Goal: Information Seeking & Learning: Learn about a topic

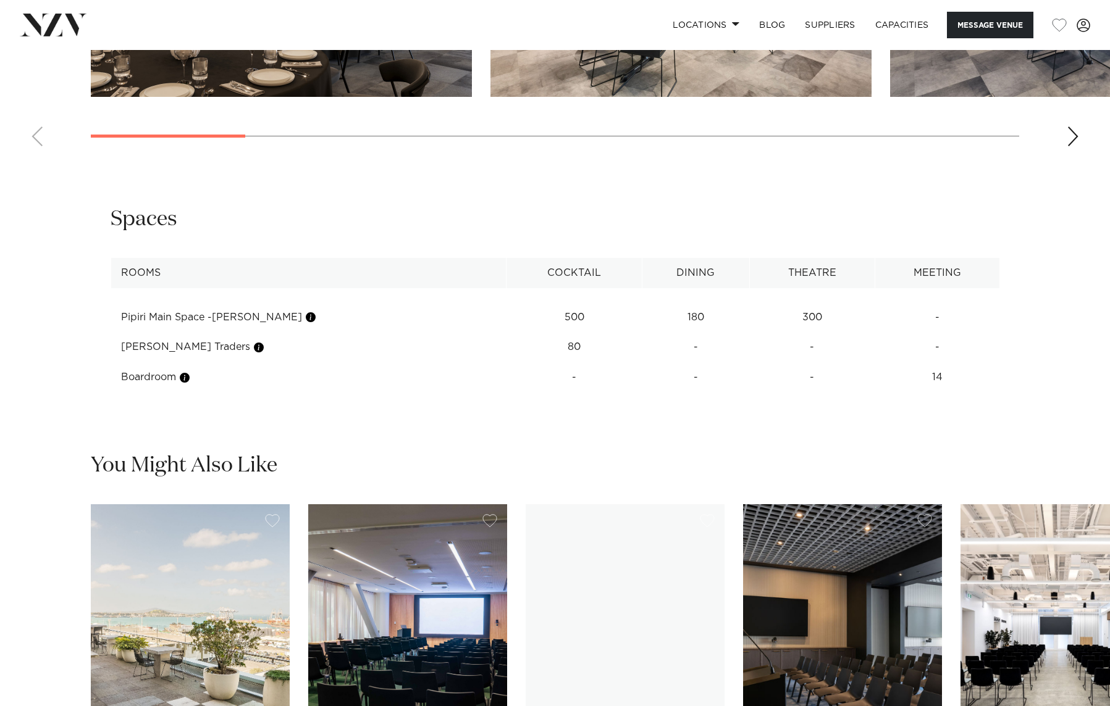
scroll to position [1235, 0]
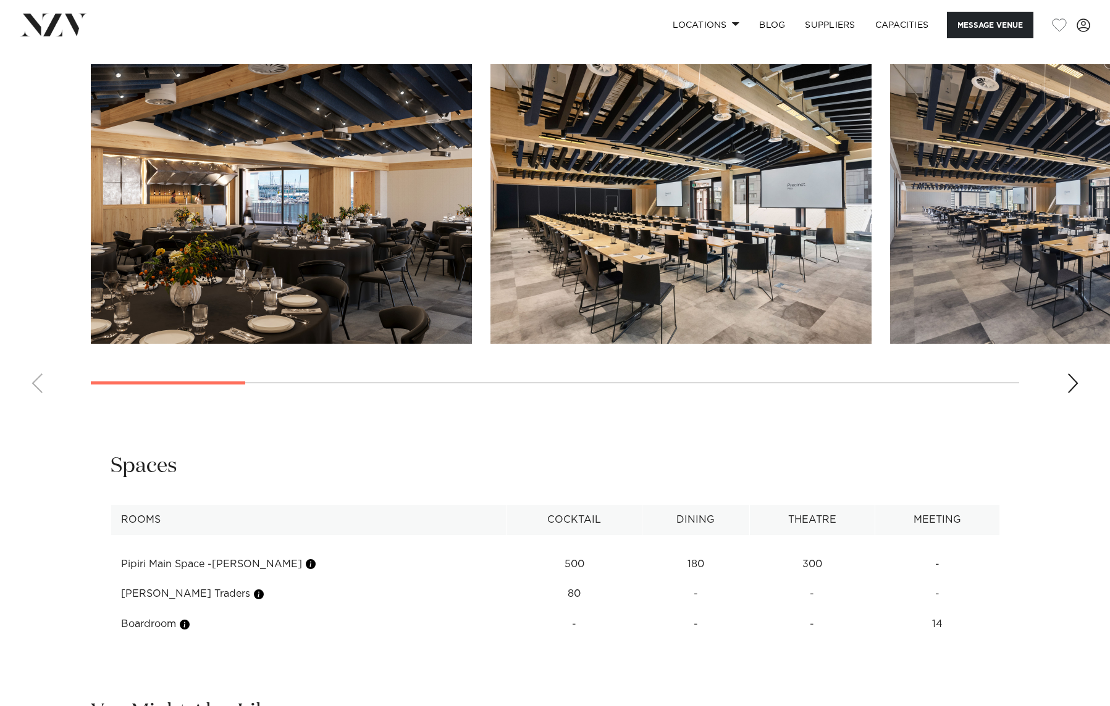
click at [1078, 377] on div "Next slide" at bounding box center [1072, 384] width 12 height 20
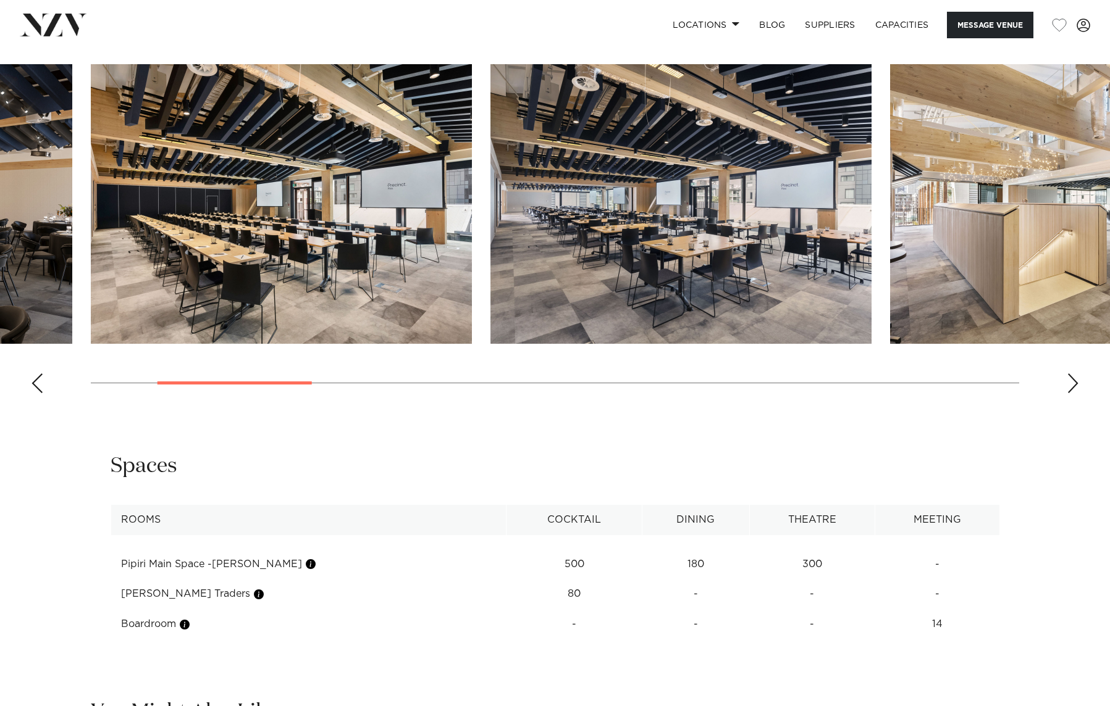
click at [1078, 380] on div "Next slide" at bounding box center [1072, 384] width 12 height 20
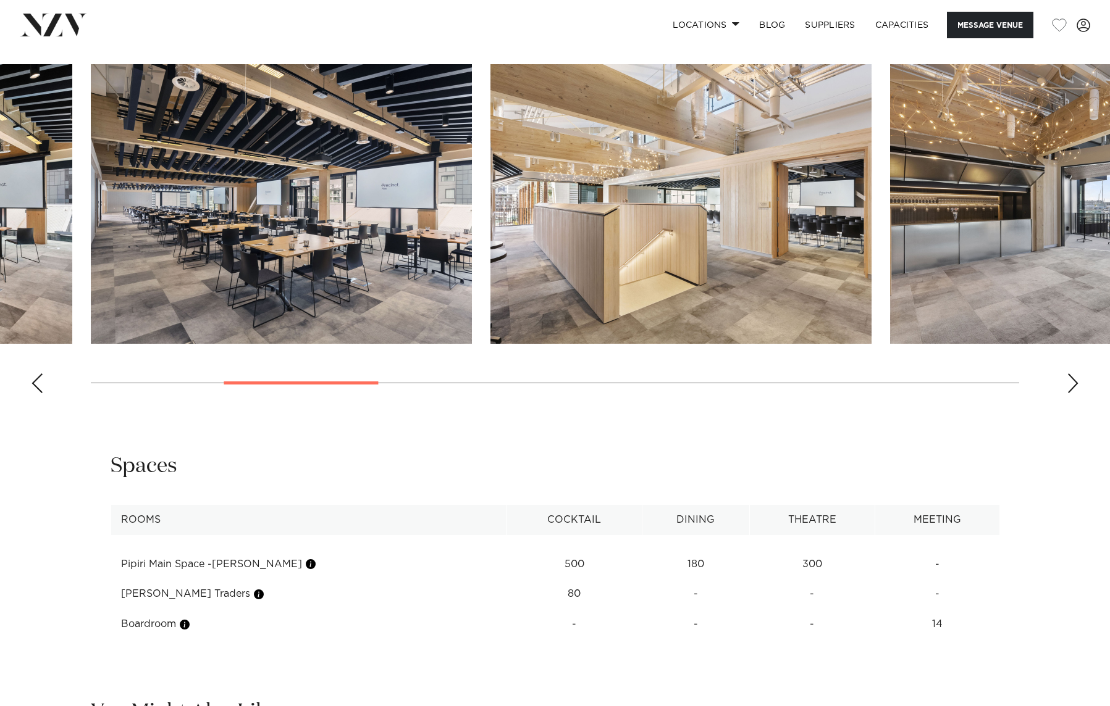
click at [1078, 380] on div "Next slide" at bounding box center [1072, 384] width 12 height 20
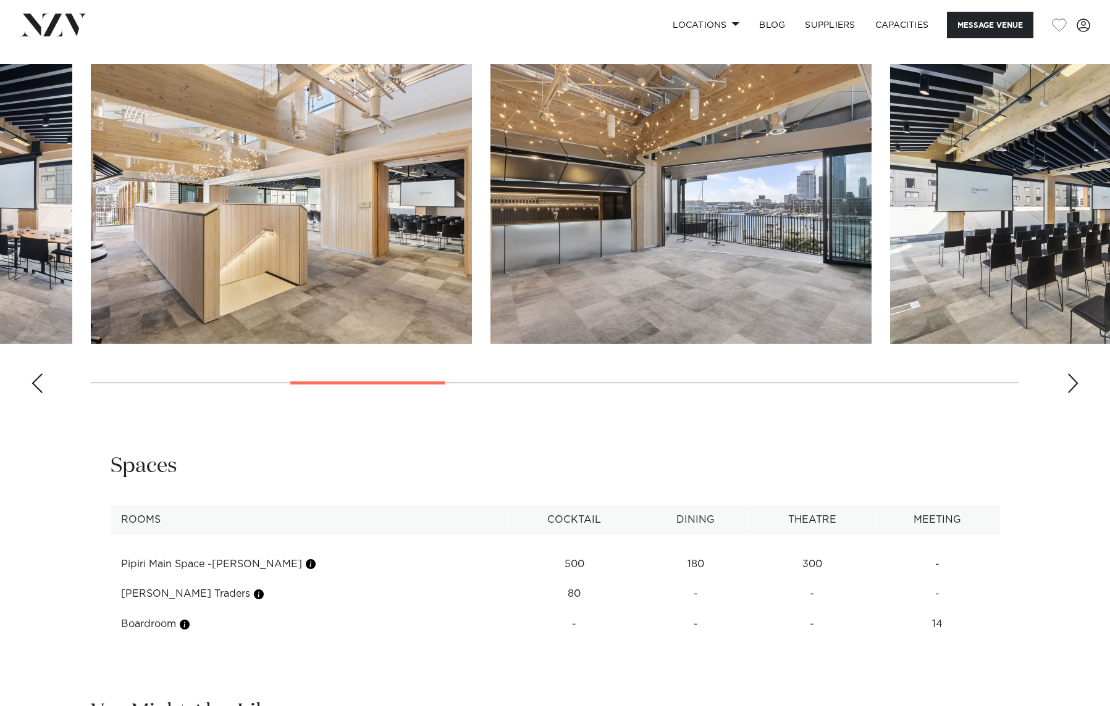
click at [1078, 380] on div "Next slide" at bounding box center [1072, 384] width 12 height 20
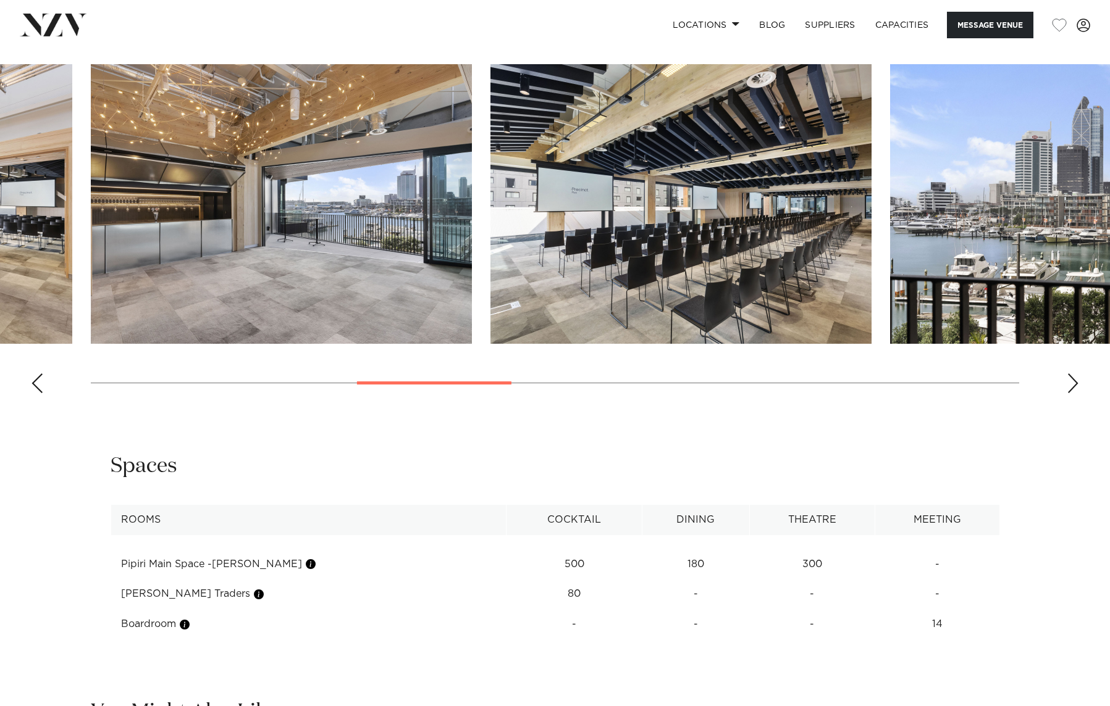
click at [1078, 380] on div "Next slide" at bounding box center [1072, 384] width 12 height 20
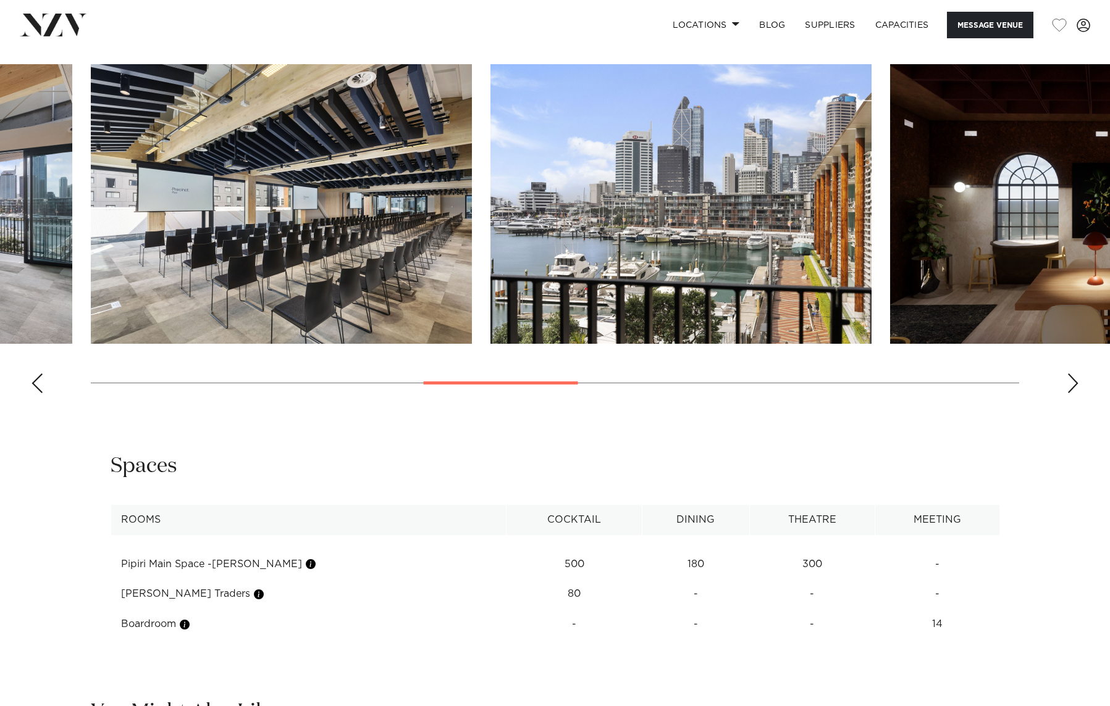
click at [1078, 380] on div "Next slide" at bounding box center [1072, 384] width 12 height 20
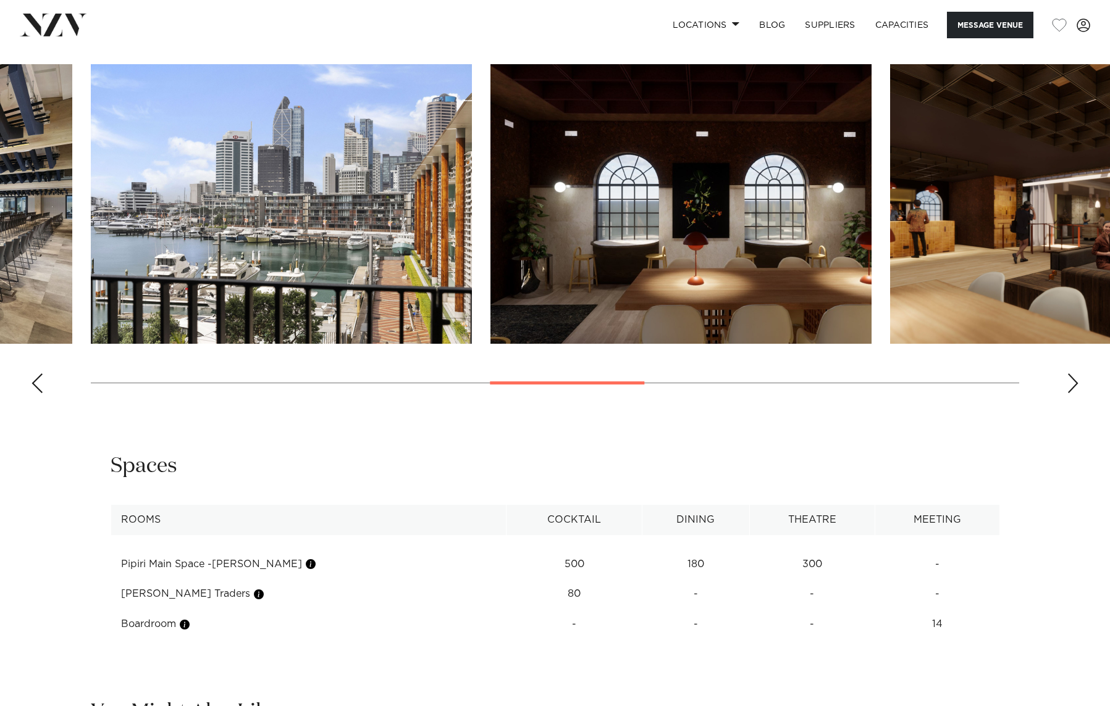
click at [1078, 380] on div "Next slide" at bounding box center [1072, 384] width 12 height 20
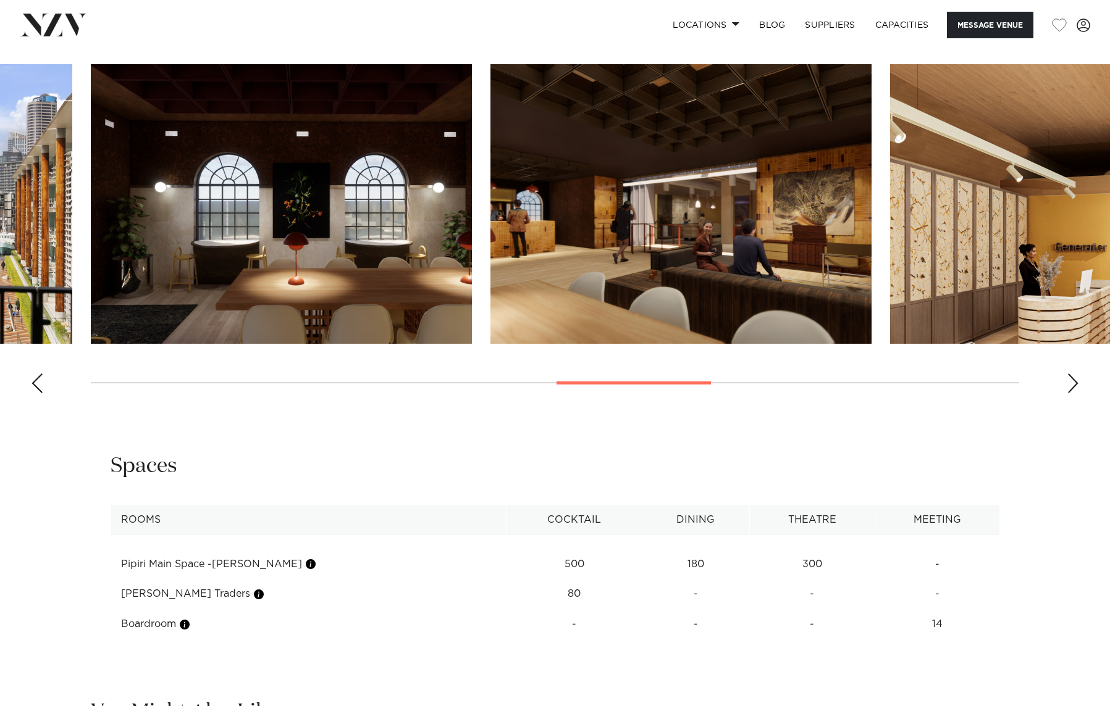
click at [1078, 380] on div "Next slide" at bounding box center [1072, 384] width 12 height 20
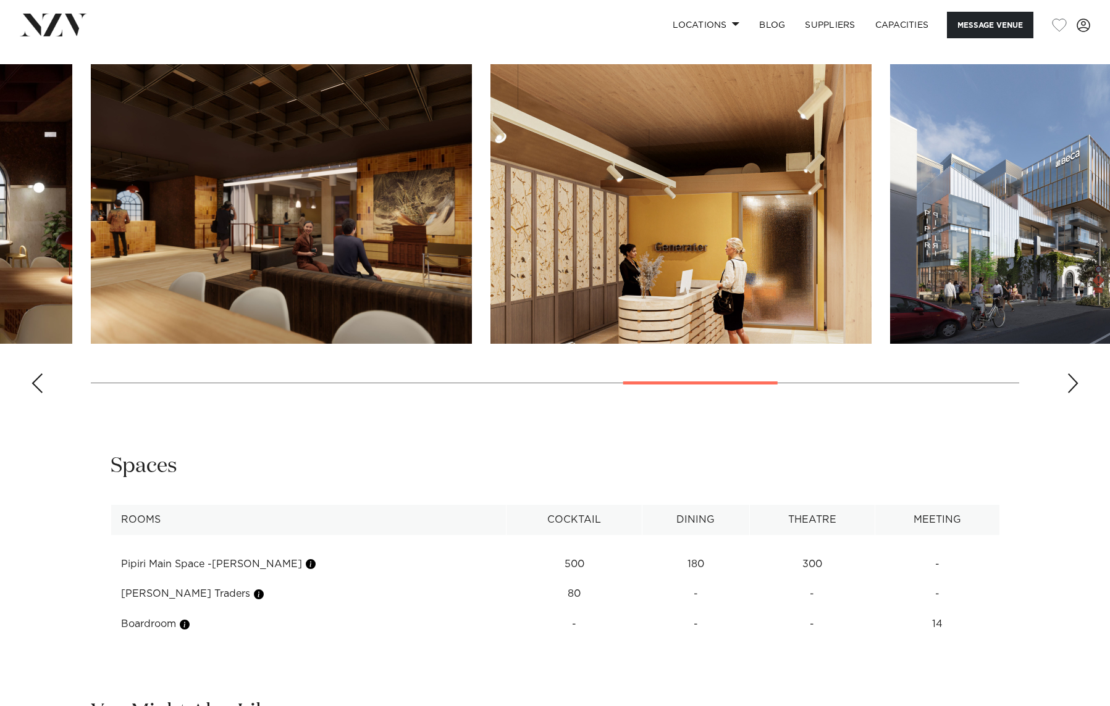
click at [1078, 380] on div "Next slide" at bounding box center [1072, 384] width 12 height 20
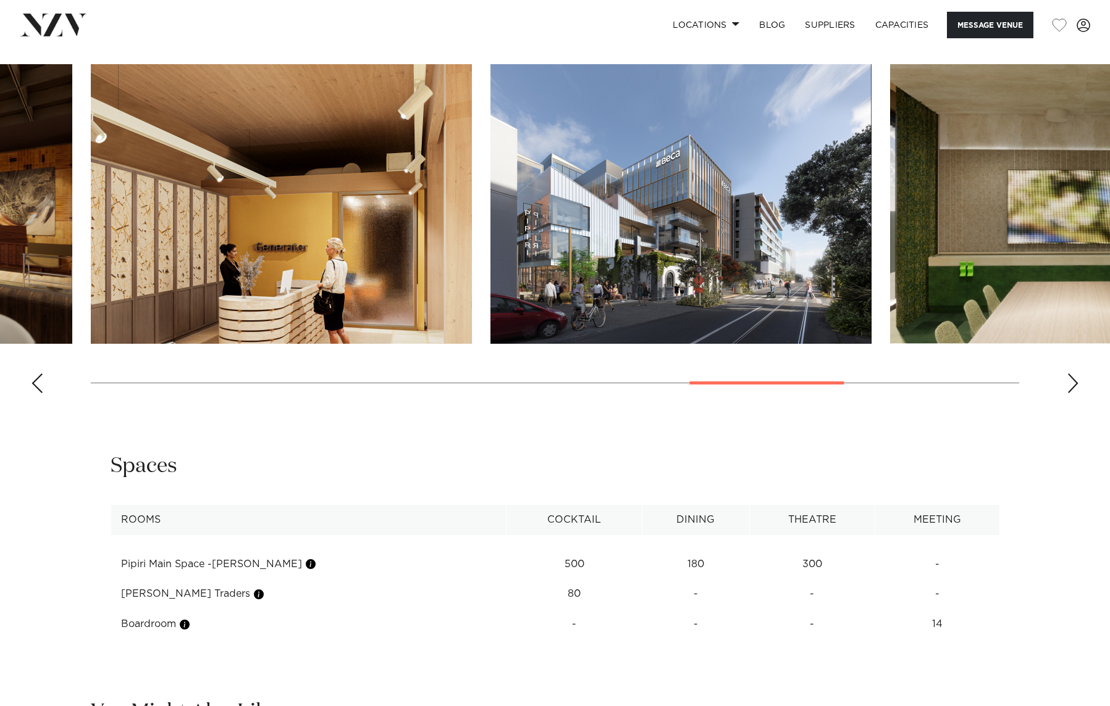
click at [1078, 380] on div "Next slide" at bounding box center [1072, 384] width 12 height 20
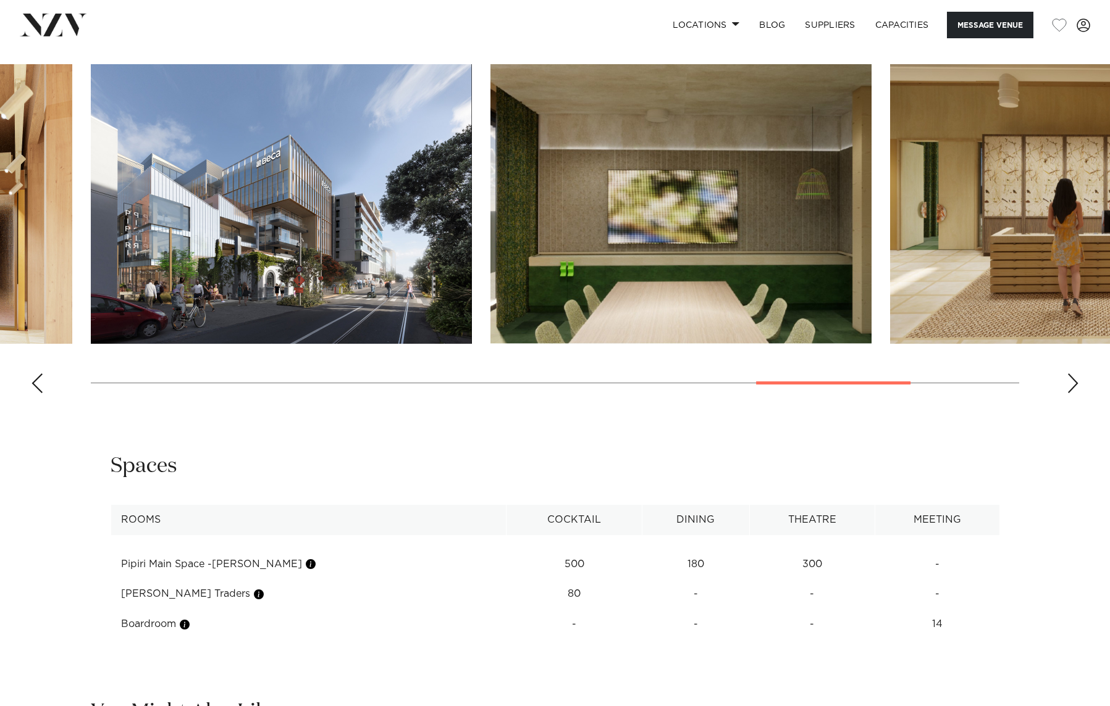
click at [1078, 380] on div "Next slide" at bounding box center [1072, 384] width 12 height 20
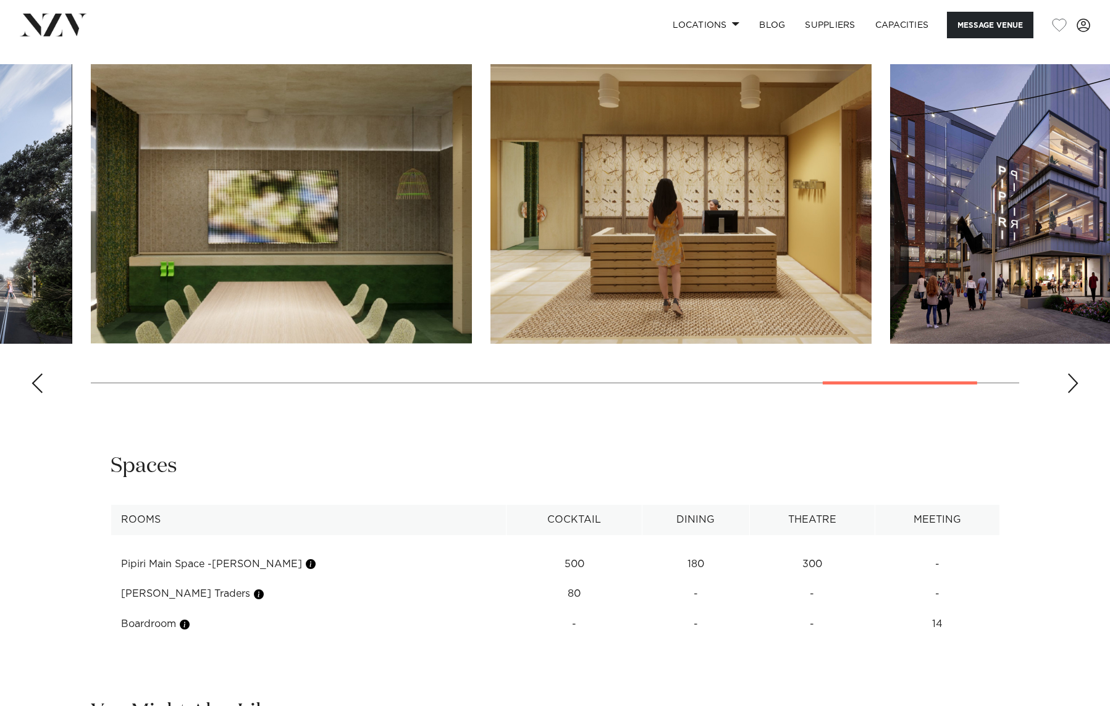
click at [1078, 380] on div "Next slide" at bounding box center [1072, 384] width 12 height 20
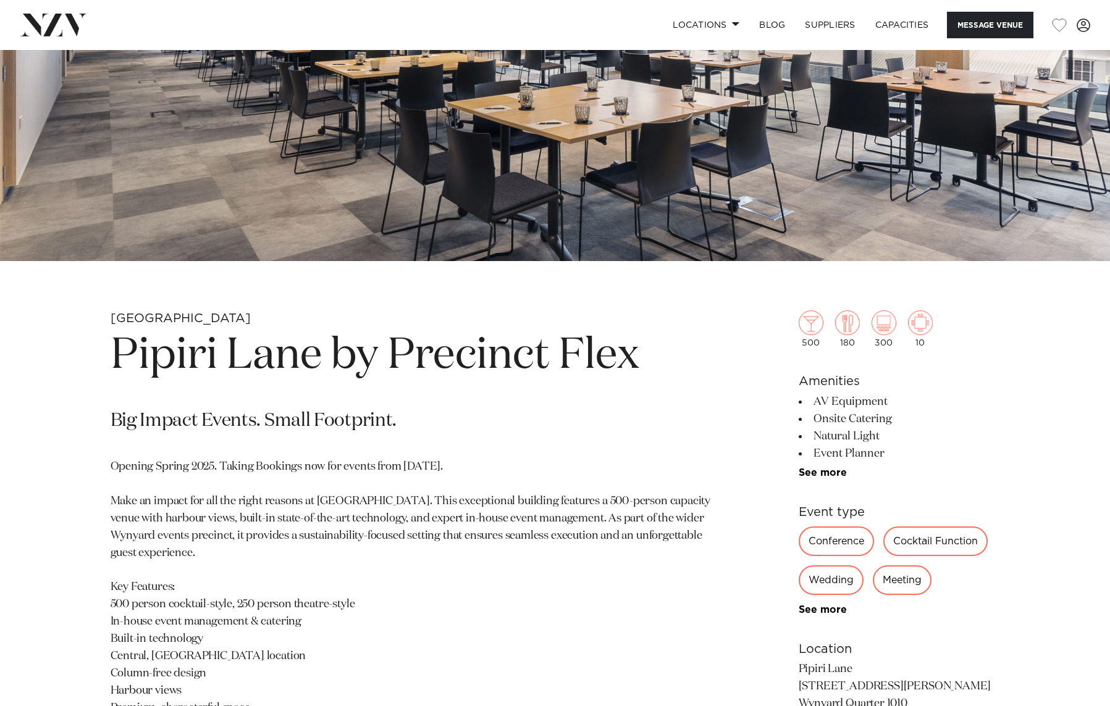
scroll to position [494, 0]
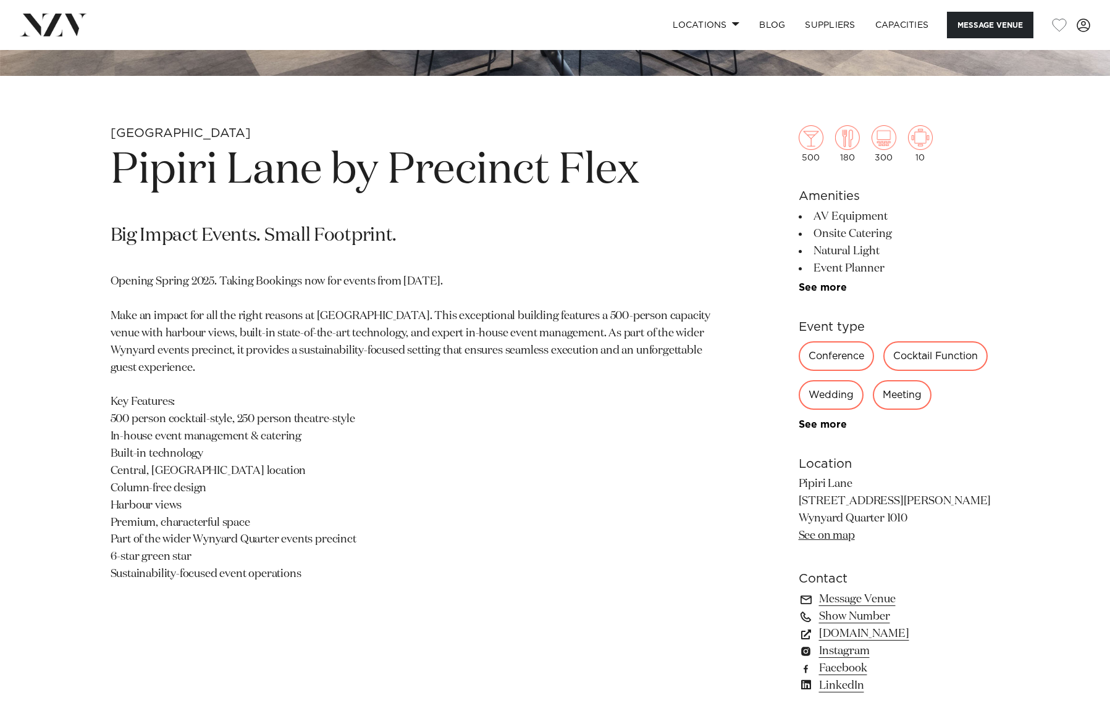
drag, startPoint x: 662, startPoint y: 302, endPoint x: 666, endPoint y: 295, distance: 8.1
click at [662, 302] on p "Opening Spring 2025. Taking Bookings now for events from [DATE]. Make an impact…" at bounding box center [411, 429] width 600 height 310
